Goal: Information Seeking & Learning: Learn about a topic

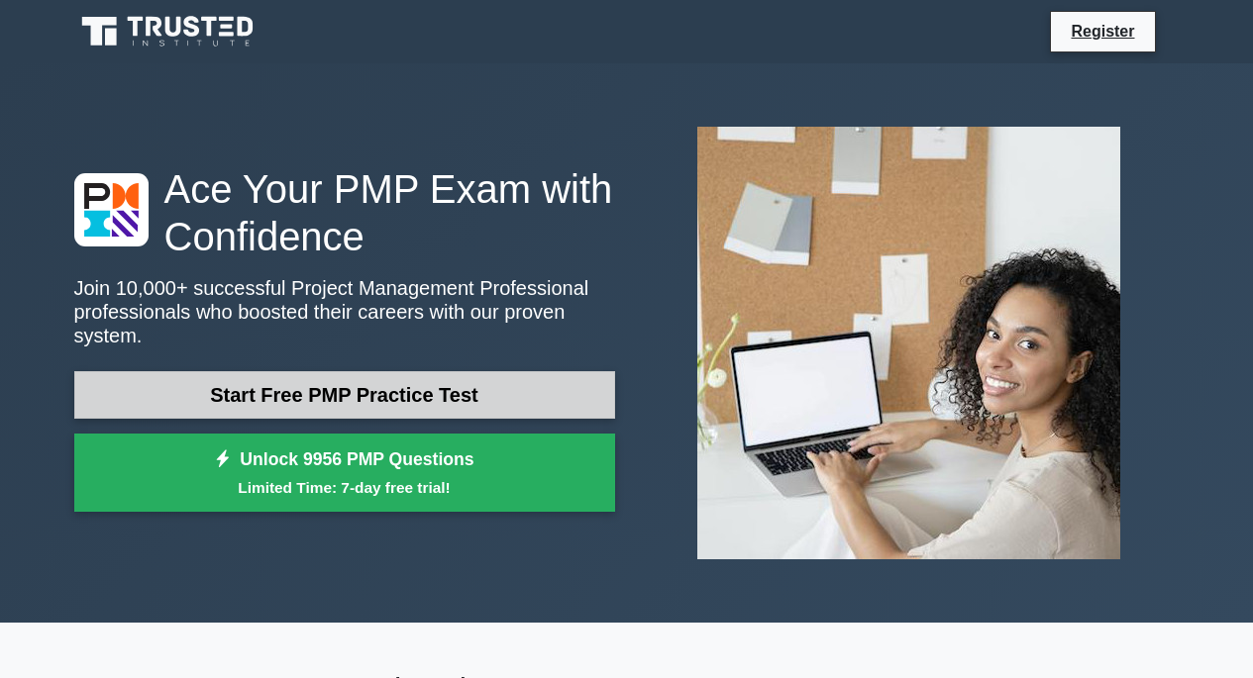
click at [511, 371] on link "Start Free PMP Practice Test" at bounding box center [344, 395] width 541 height 48
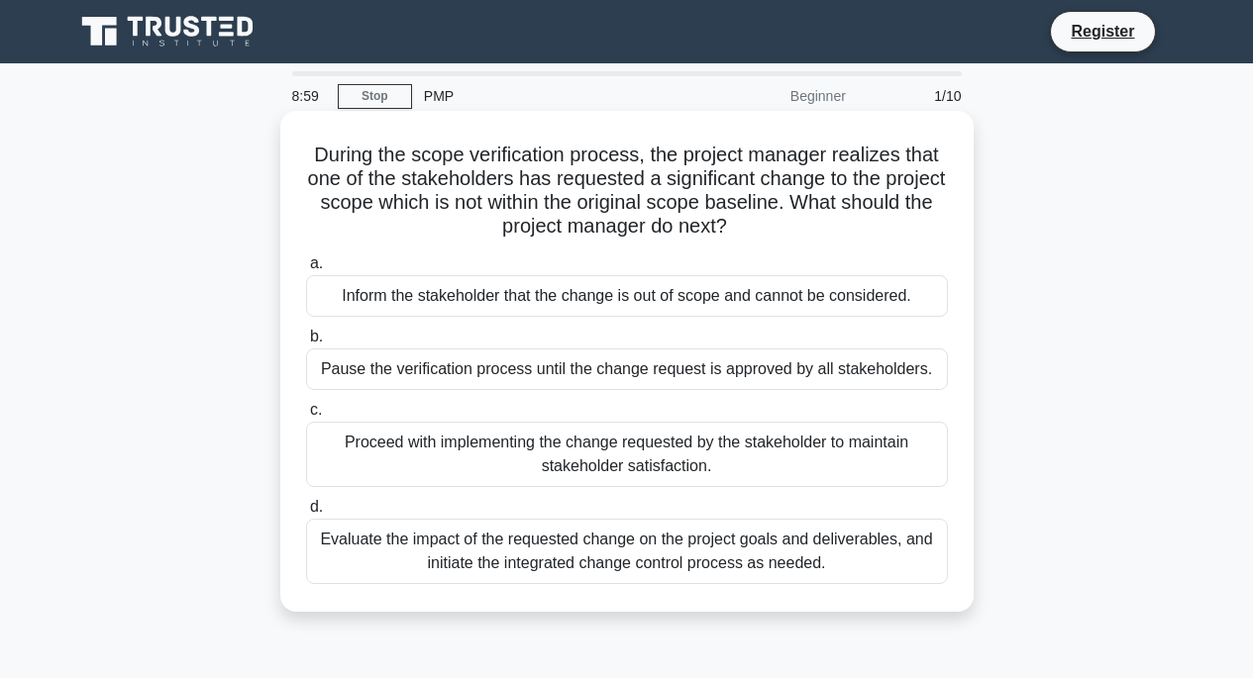
click at [429, 499] on label "d. Evaluate the impact of the requested change on the project goals and deliver…" at bounding box center [627, 539] width 642 height 89
click at [306, 501] on input "d. Evaluate the impact of the requested change on the project goals and deliver…" at bounding box center [306, 507] width 0 height 13
